Goal: Find specific page/section: Find specific page/section

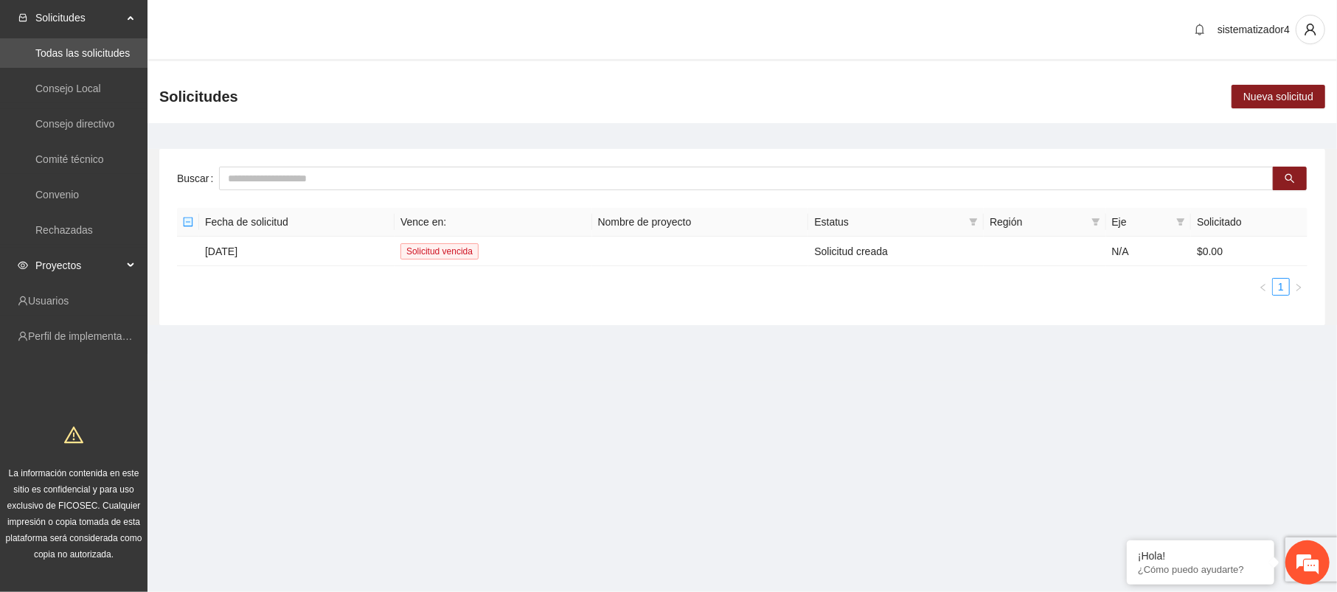
click at [52, 268] on span "Proyectos" at bounding box center [78, 265] width 87 height 29
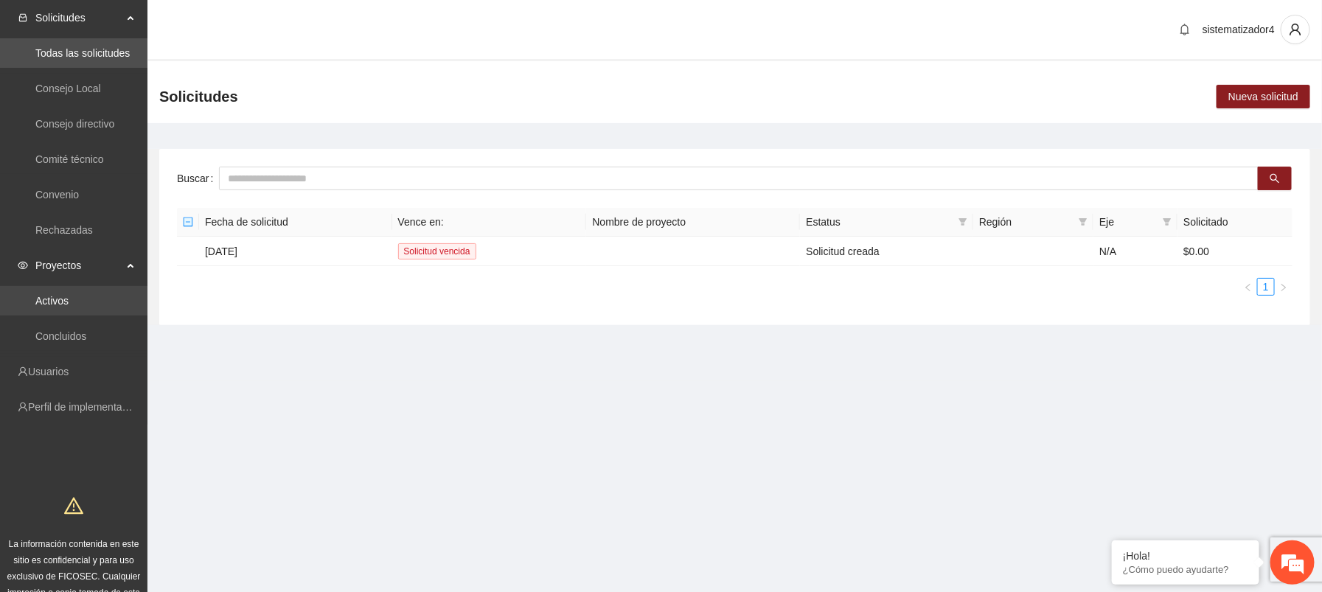
click at [60, 295] on link "Activos" at bounding box center [51, 301] width 33 height 12
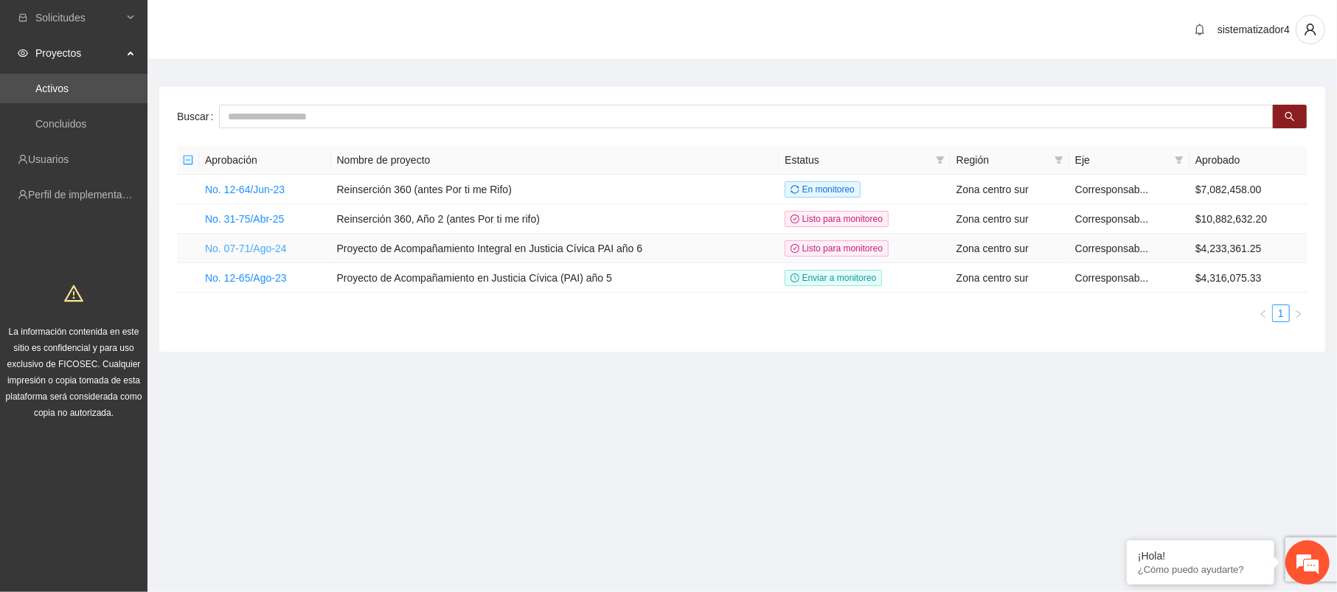
click at [274, 249] on link "No. 07-71/Ago-24" at bounding box center [246, 249] width 82 height 12
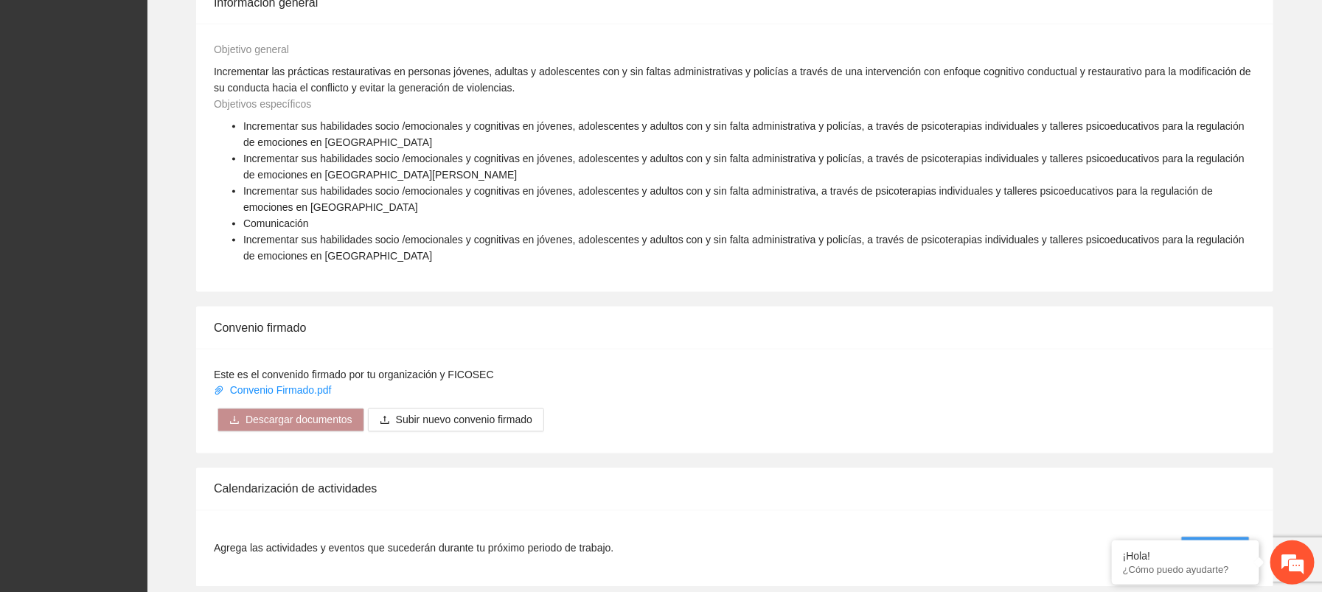
scroll to position [910, 0]
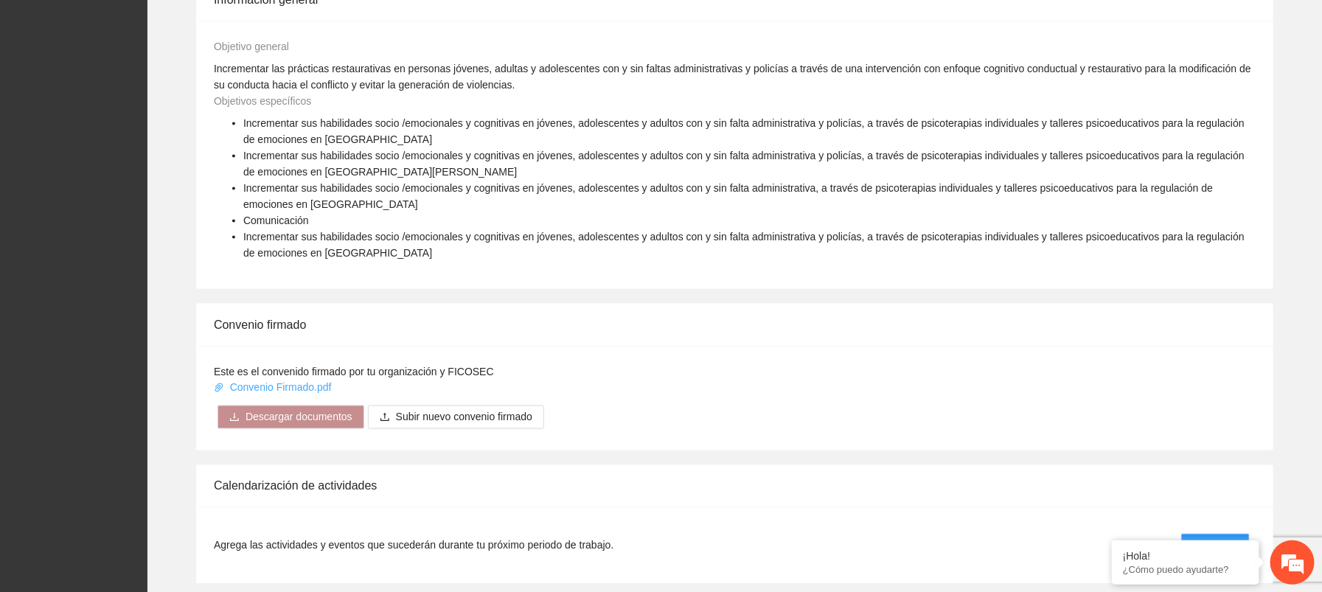
click at [308, 382] on link "Convenio Firmado.pdf" at bounding box center [274, 388] width 120 height 12
